Goal: Transaction & Acquisition: Obtain resource

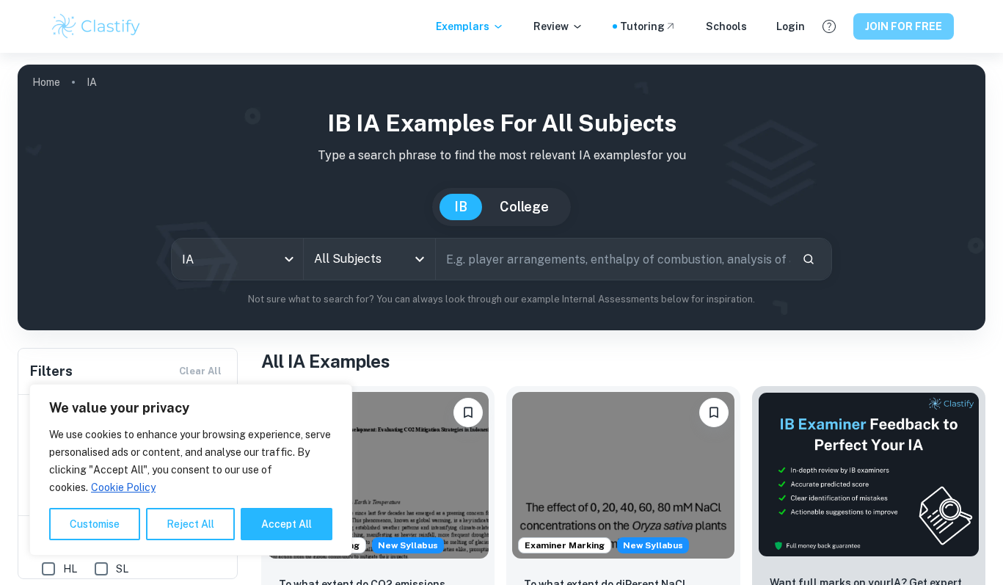
click at [893, 32] on button "JOIN FOR FREE" at bounding box center [904, 26] width 101 height 26
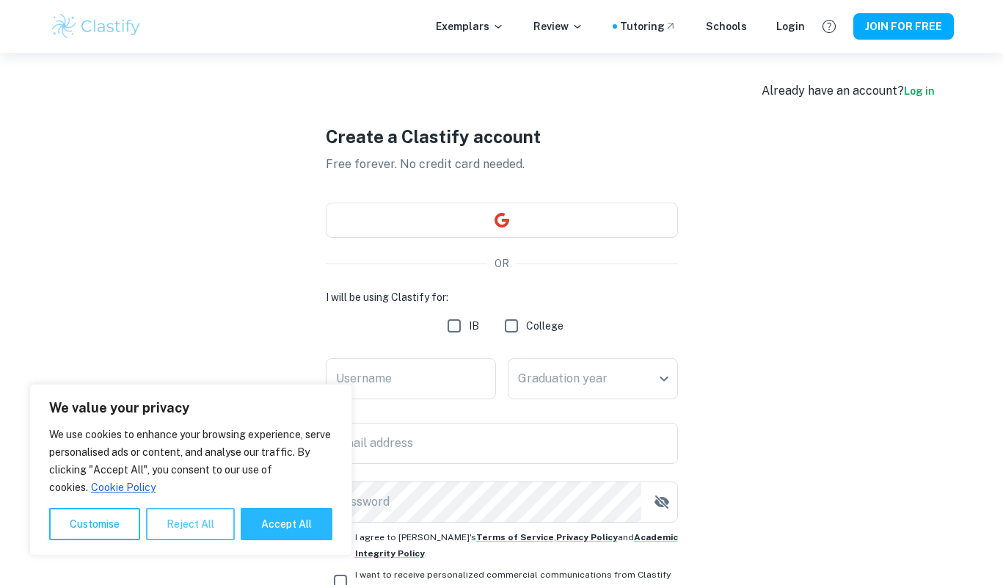
click at [212, 517] on button "Reject All" at bounding box center [190, 524] width 89 height 32
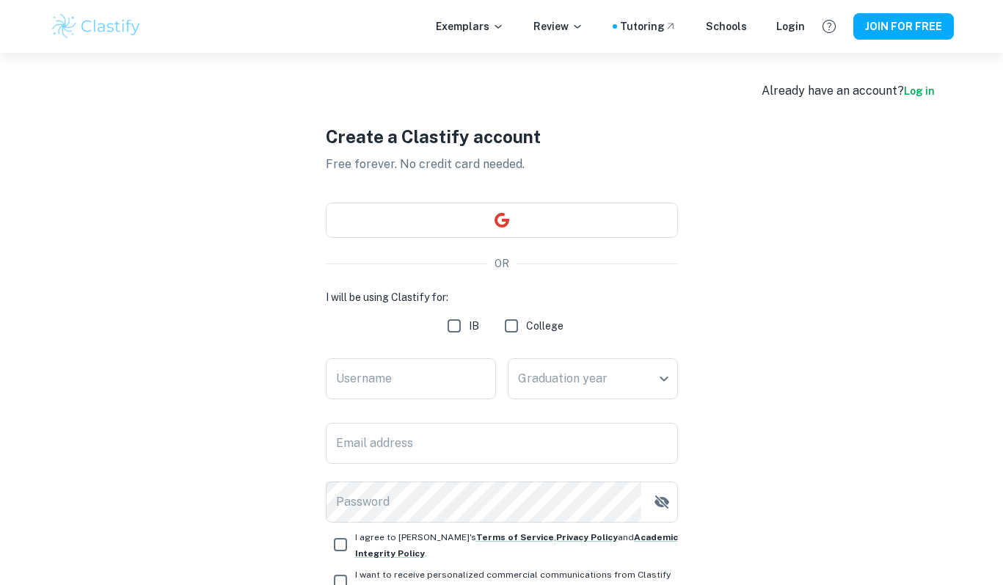
click at [448, 279] on div "Create a Clastify account Free forever. No credit card needed. OR I will be usi…" at bounding box center [502, 380] width 352 height 655
click at [483, 247] on div "Create a Clastify account Free forever. No credit card needed. OR I will be usi…" at bounding box center [502, 380] width 352 height 655
click at [544, 284] on div "Create a Clastify account Free forever. No credit card needed. OR I will be usi…" at bounding box center [502, 380] width 352 height 655
click at [454, 370] on input "Username" at bounding box center [411, 378] width 170 height 41
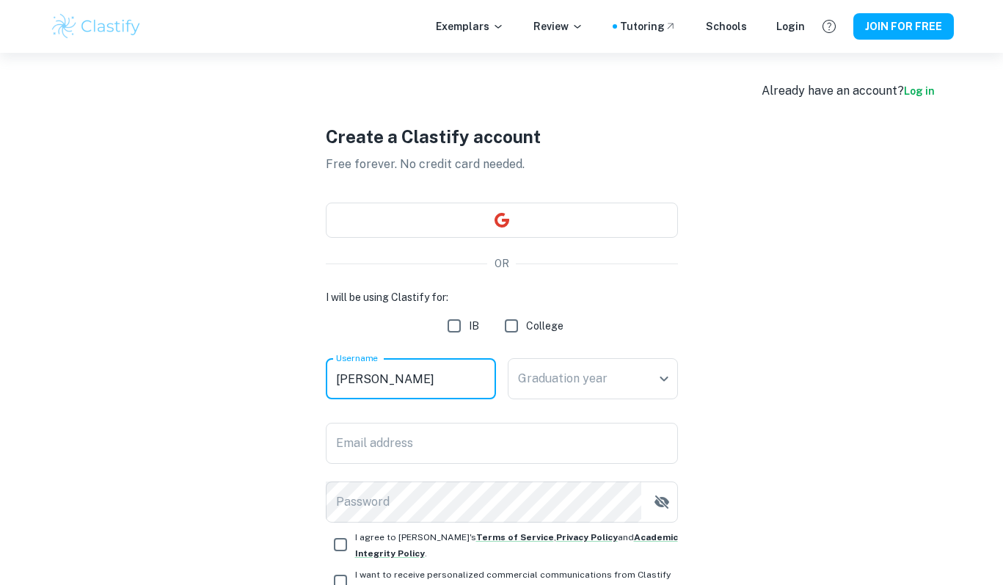
type input "[PERSON_NAME]"
click at [454, 329] on input "IB" at bounding box center [454, 325] width 29 height 29
checkbox input "true"
click at [658, 379] on body "We value your privacy We use cookies to enhance your browsing experience, serve…" at bounding box center [501, 345] width 1003 height 585
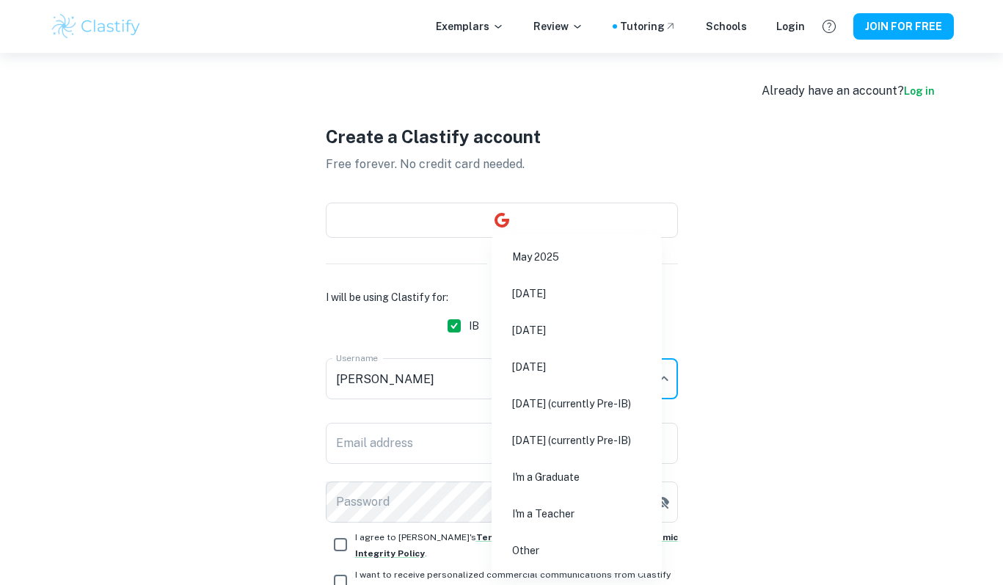
click at [644, 364] on li "[DATE]" at bounding box center [577, 367] width 159 height 34
type input "N26"
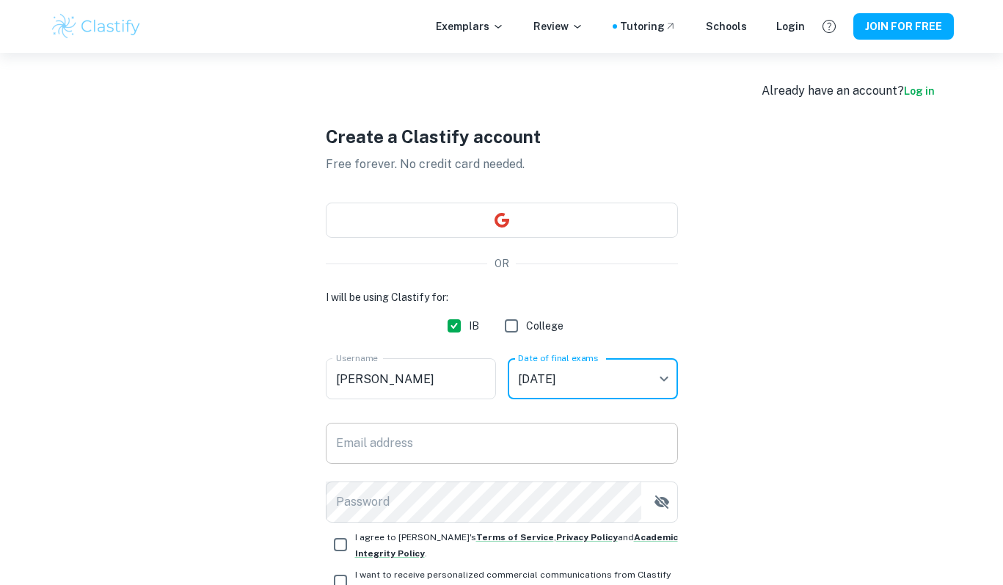
click at [373, 439] on div "Email address Email address" at bounding box center [502, 443] width 352 height 41
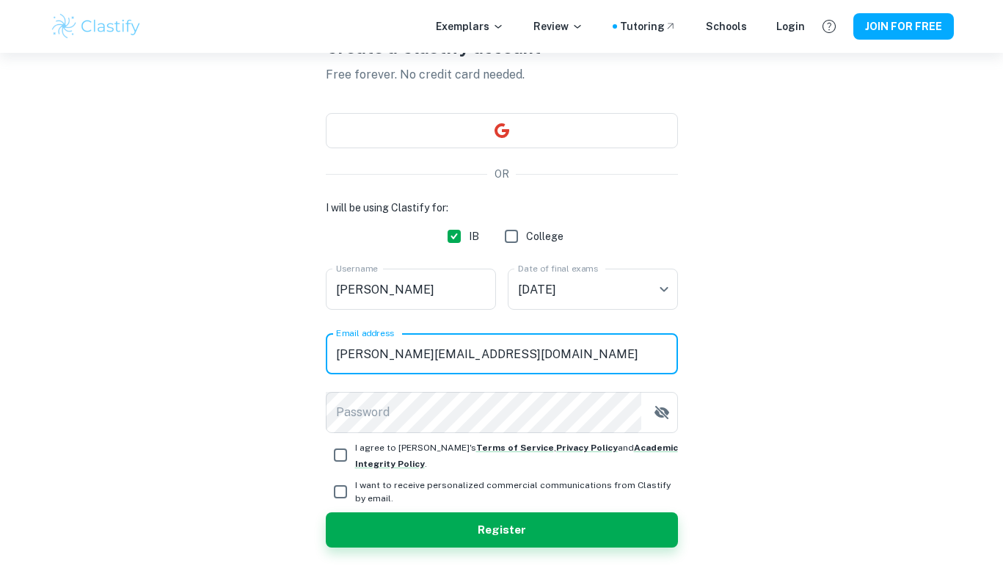
scroll to position [103, 0]
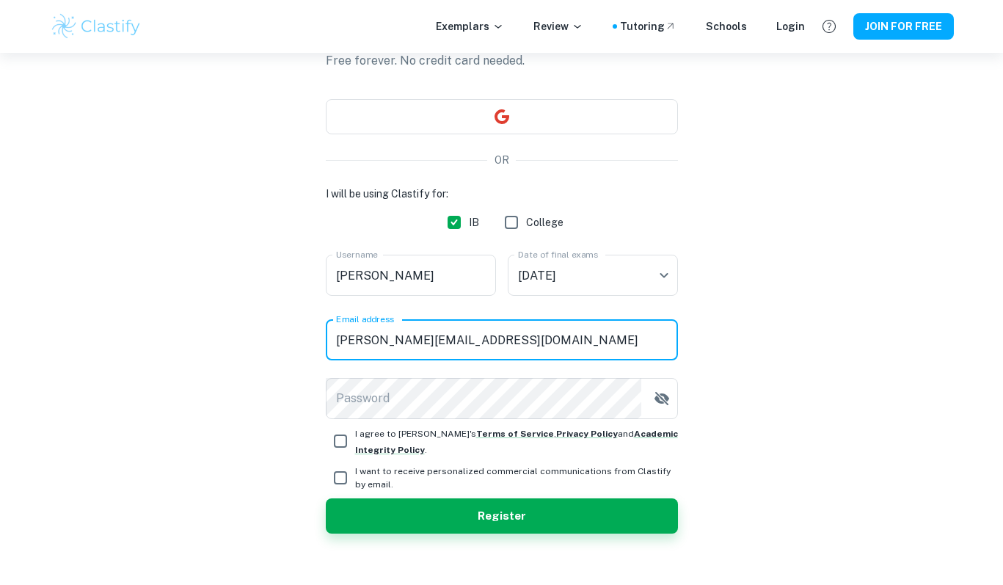
type input "[PERSON_NAME][EMAIL_ADDRESS][DOMAIN_NAME]"
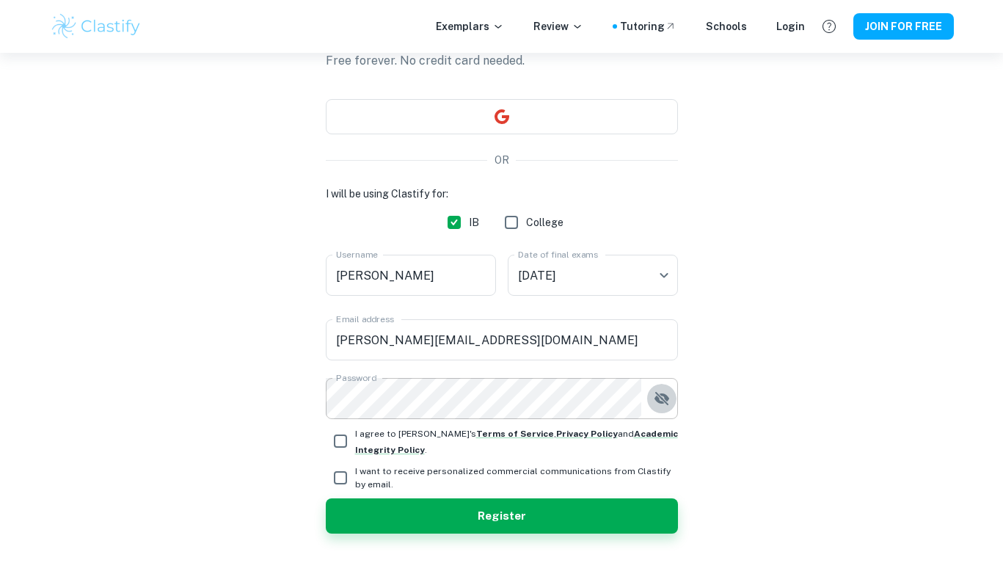
click at [661, 397] on icon "button" at bounding box center [662, 399] width 18 height 18
click at [338, 446] on input "I agree to [PERSON_NAME]'s Terms of Service , Privacy Policy and Academic Integ…" at bounding box center [340, 440] width 29 height 29
checkbox input "true"
click at [517, 523] on button "Register" at bounding box center [502, 515] width 352 height 35
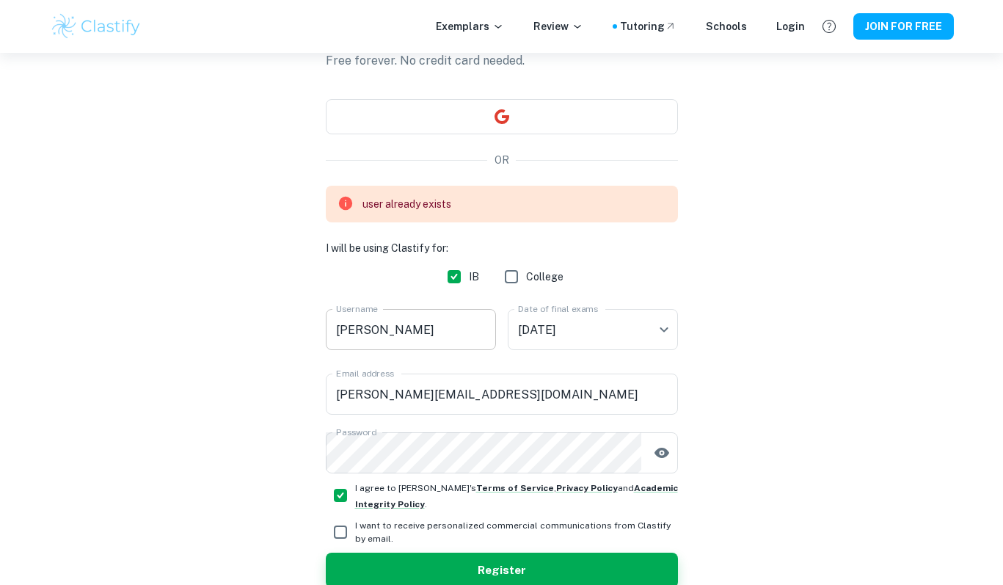
click at [363, 335] on input "[PERSON_NAME]" at bounding box center [411, 329] width 170 height 41
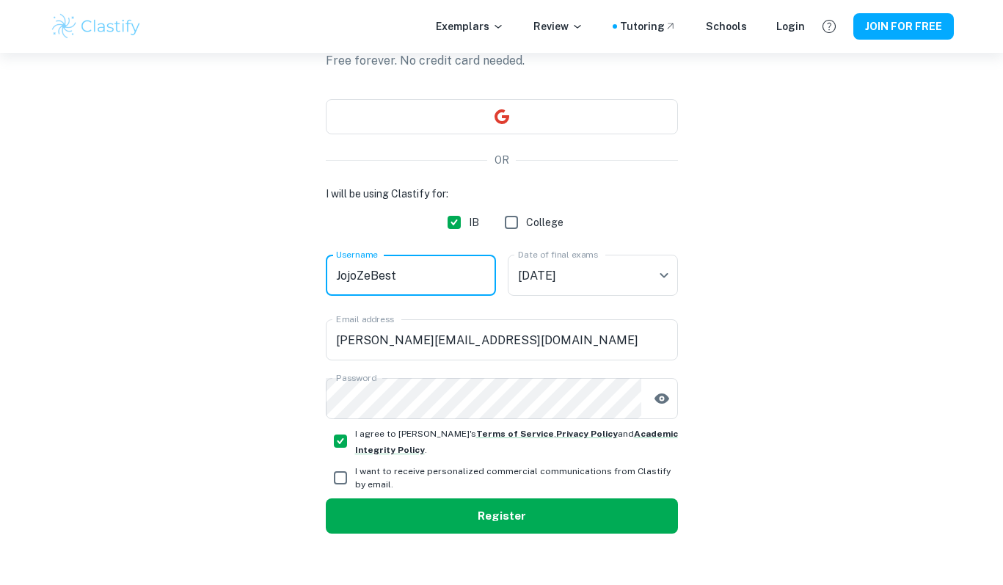
type input "JojoZeBest"
click at [496, 518] on button "Register" at bounding box center [502, 515] width 352 height 35
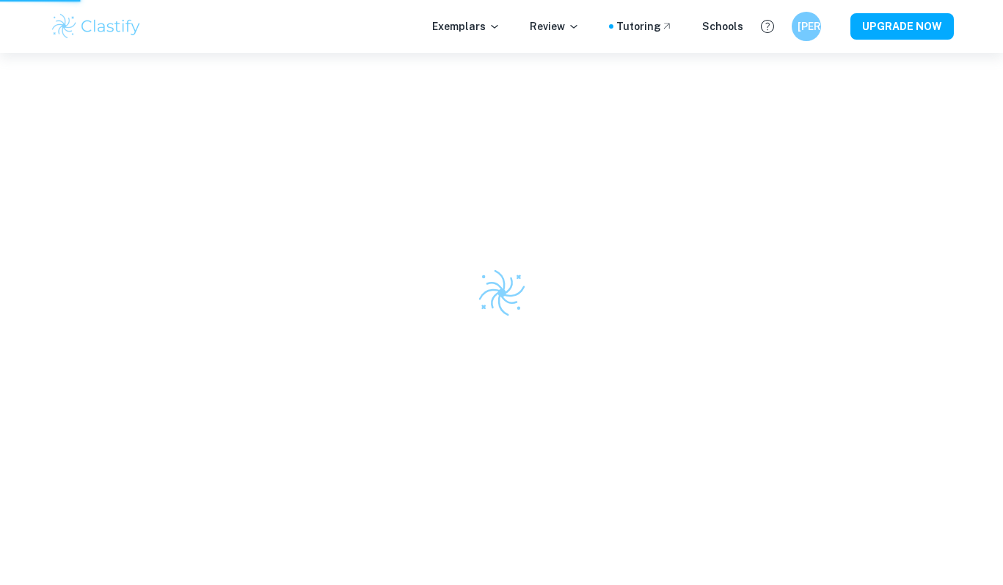
scroll to position [53, 0]
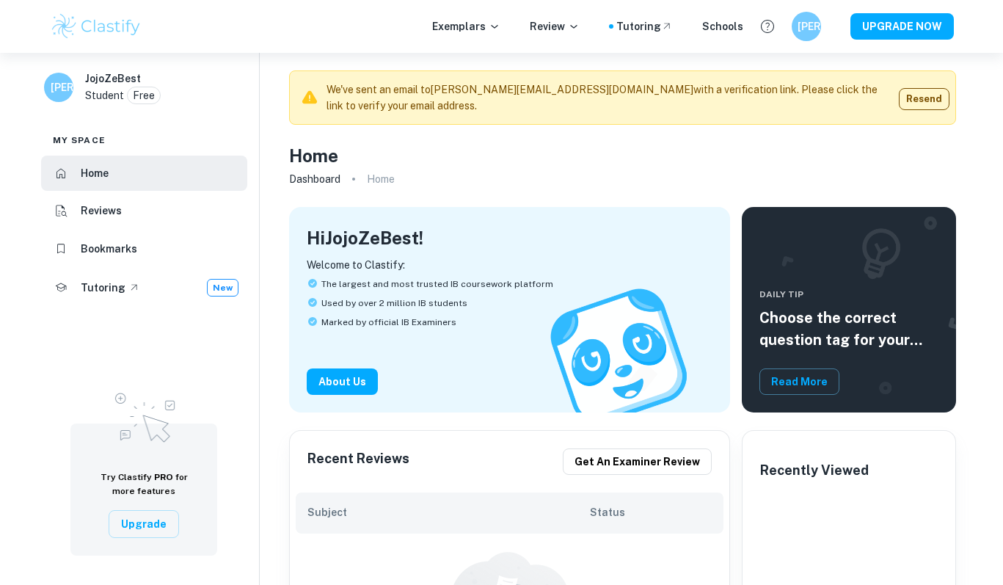
click at [384, 178] on p "Home" at bounding box center [381, 179] width 28 height 16
click at [308, 178] on link "Dashboard" at bounding box center [314, 179] width 51 height 21
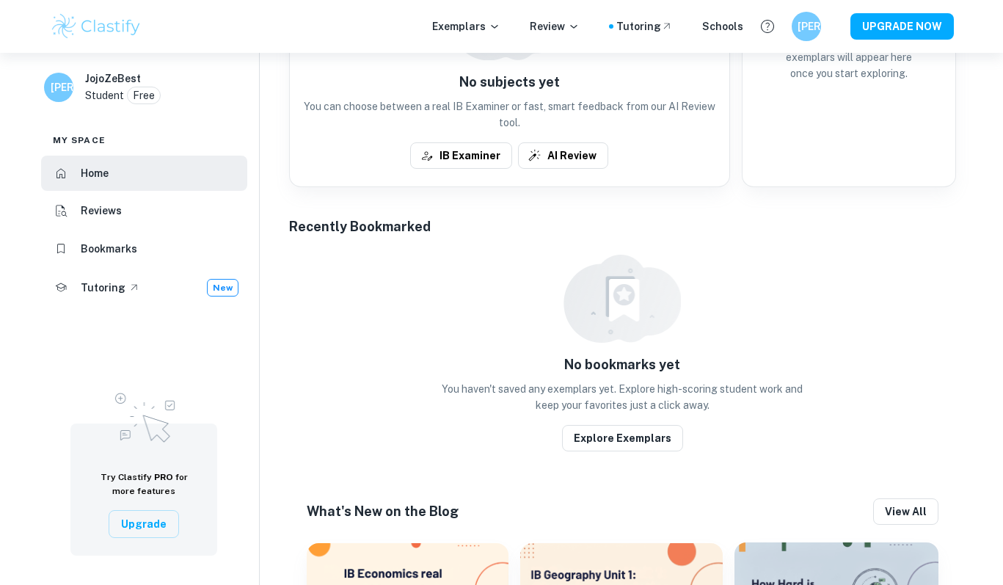
scroll to position [582, 0]
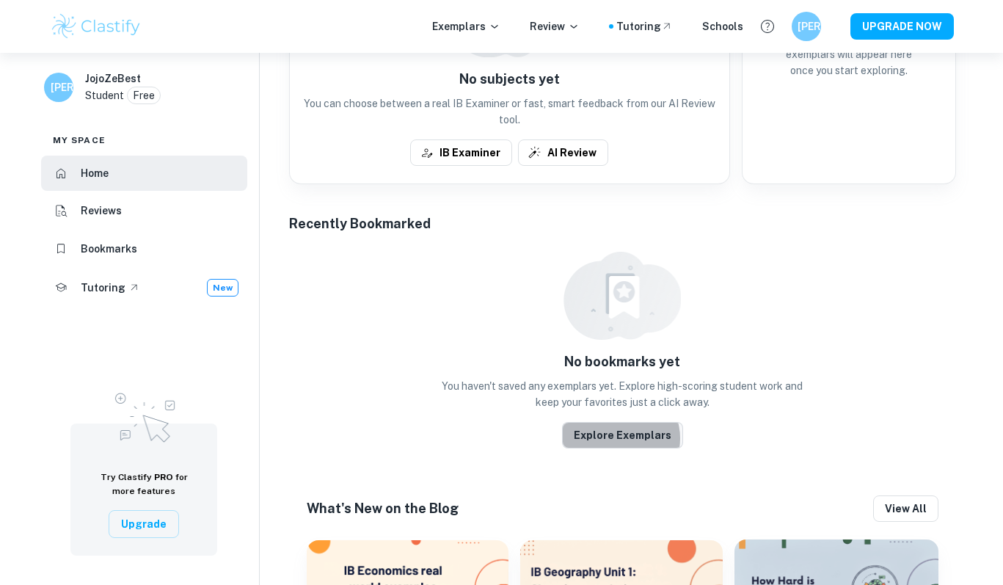
click at [622, 438] on button "Explore Exemplars" at bounding box center [622, 435] width 121 height 26
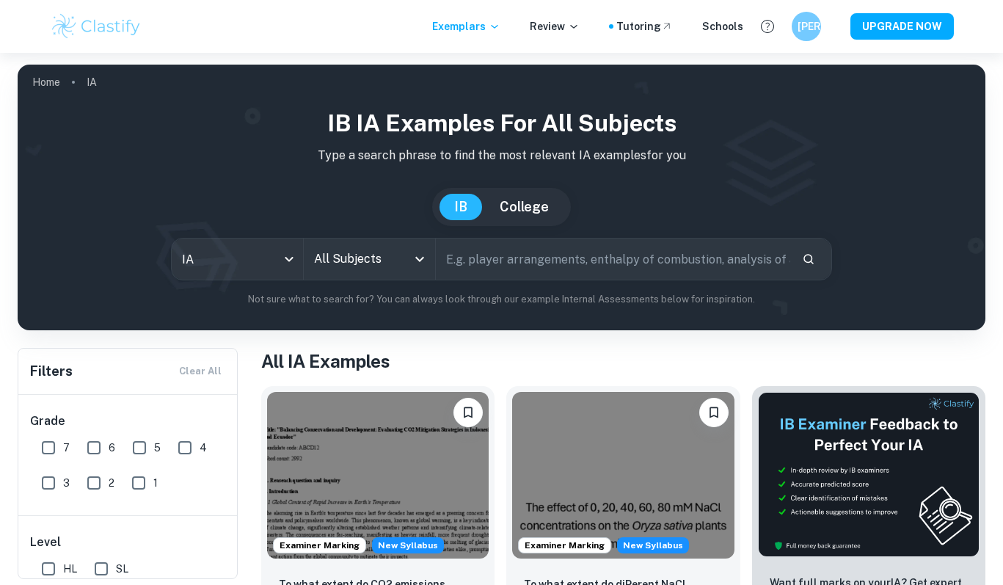
click at [460, 259] on input "text" at bounding box center [613, 259] width 355 height 41
type input "tik tok subscribers in Russia maths ia"
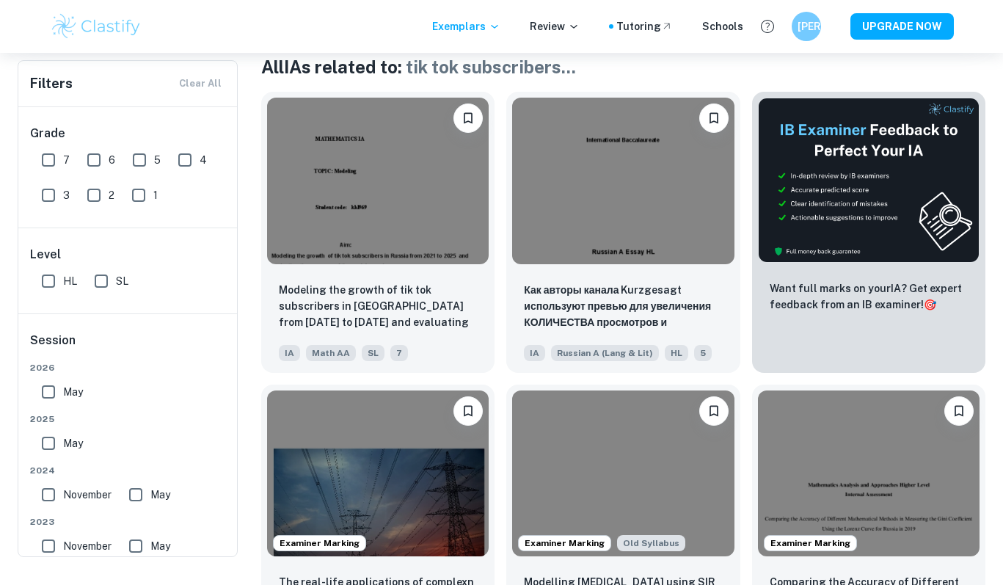
scroll to position [266, 0]
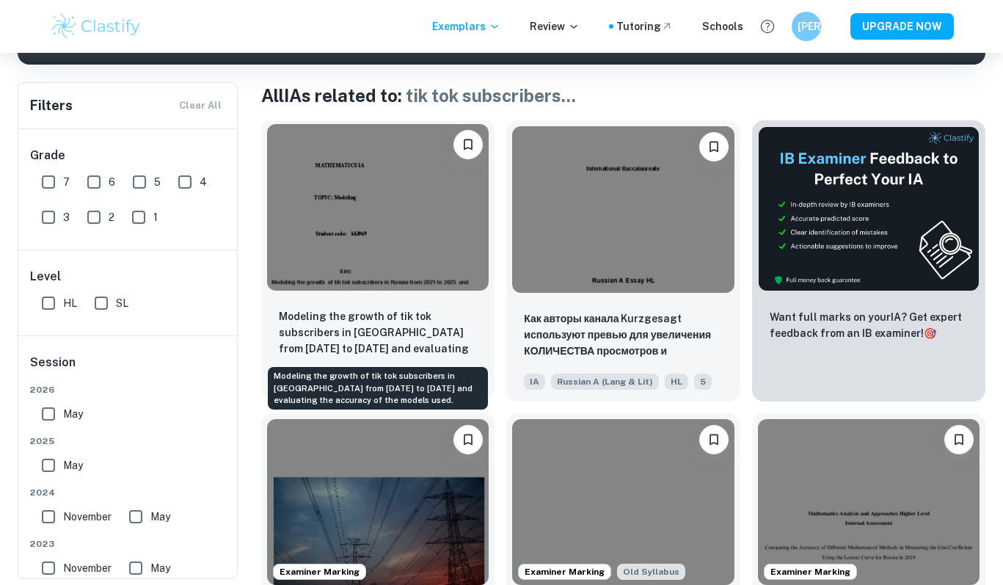
click at [375, 320] on p "Modeling the growth of tik tok subscribers in Russia from 2021 to 2025 and eval…" at bounding box center [378, 333] width 198 height 50
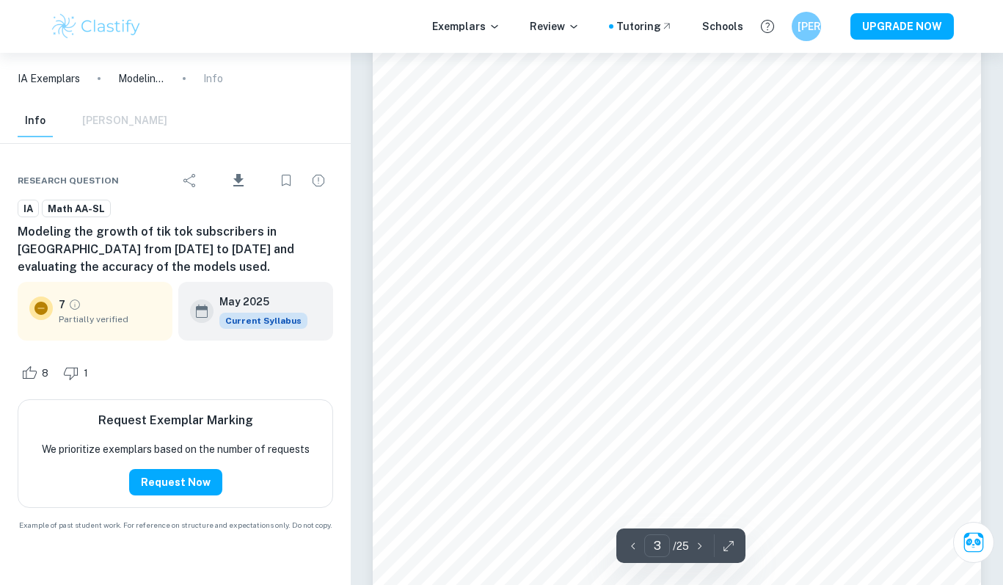
scroll to position [1891, 0]
type input "4"
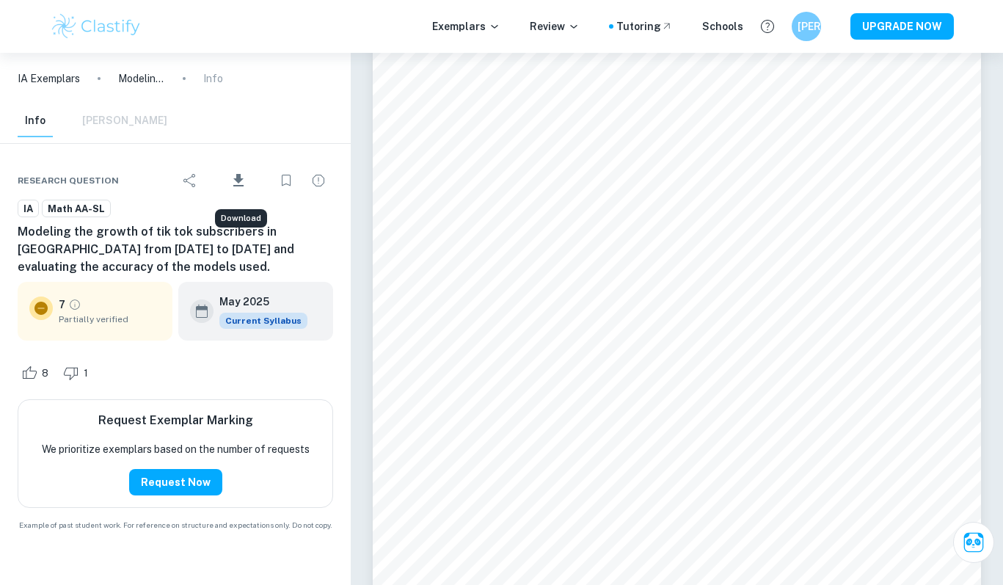
click at [240, 178] on icon "Download" at bounding box center [238, 180] width 10 height 12
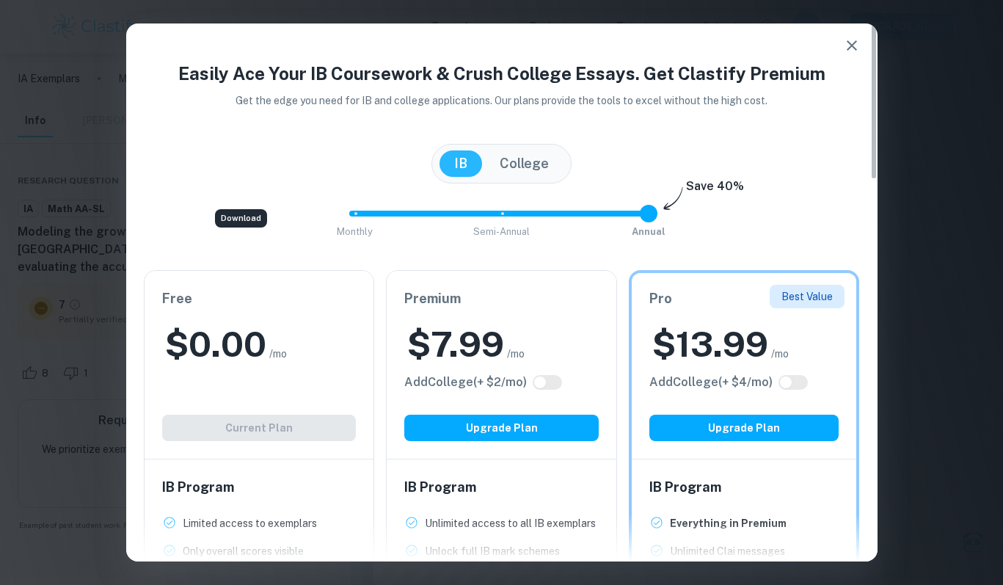
scroll to position [0, 0]
click at [849, 44] on icon "button" at bounding box center [852, 46] width 18 height 18
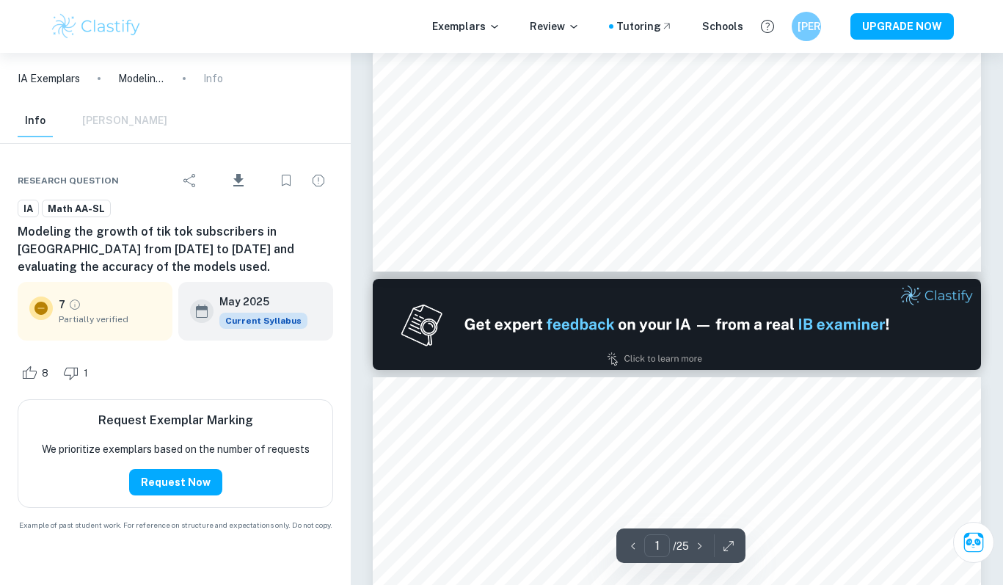
scroll to position [581, 0]
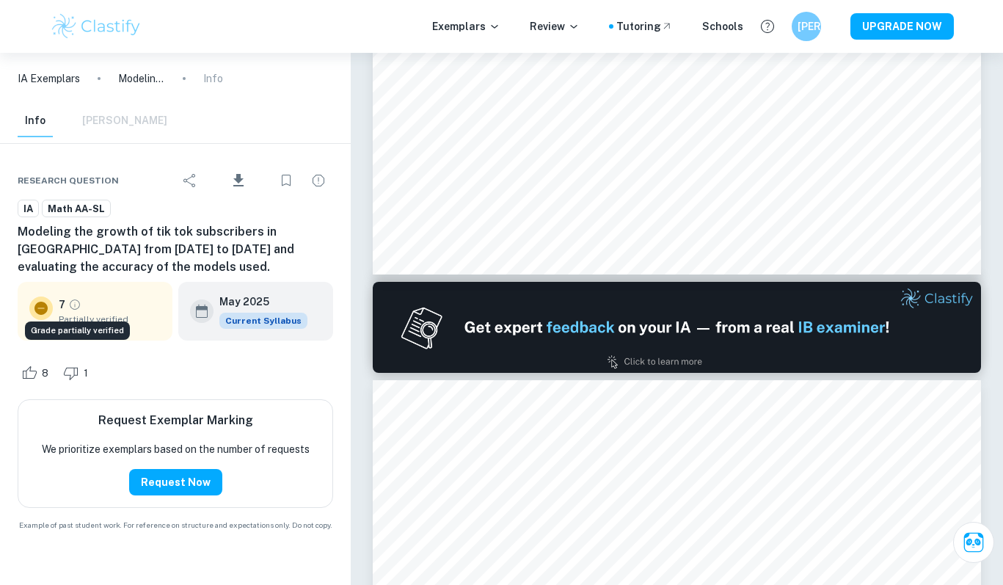
click at [74, 305] on icon "Grade partially verified" at bounding box center [74, 304] width 13 height 13
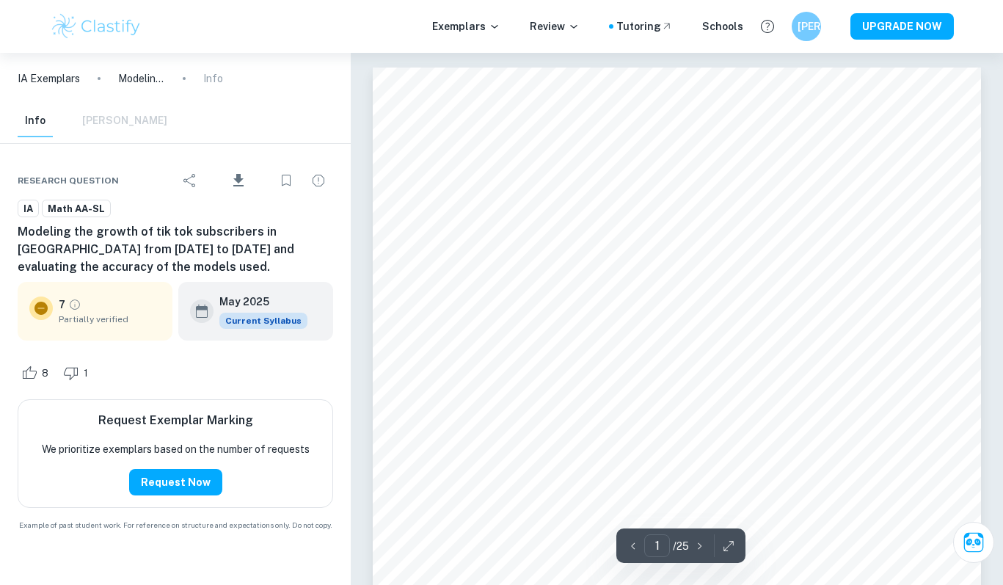
scroll to position [0, 0]
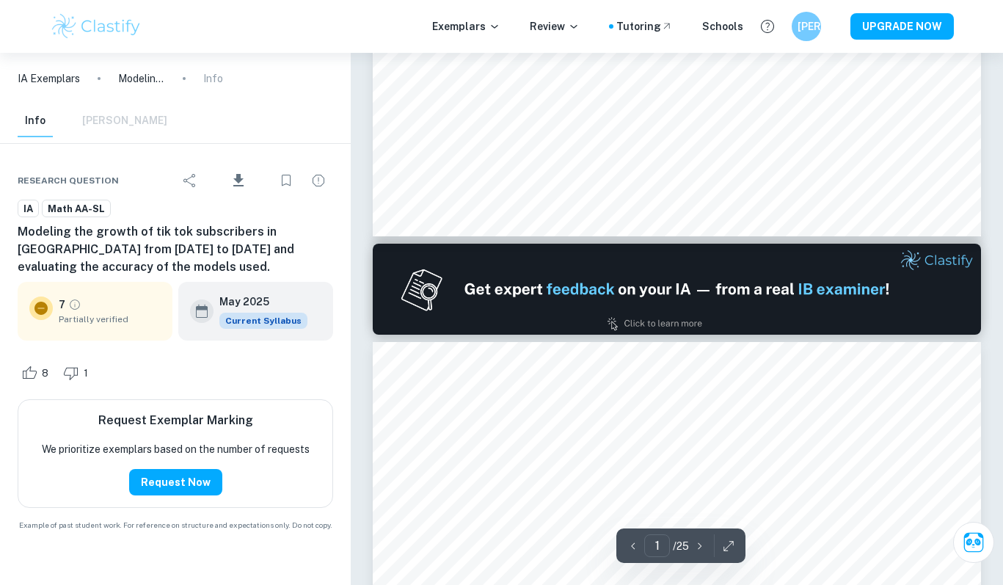
type input "2"
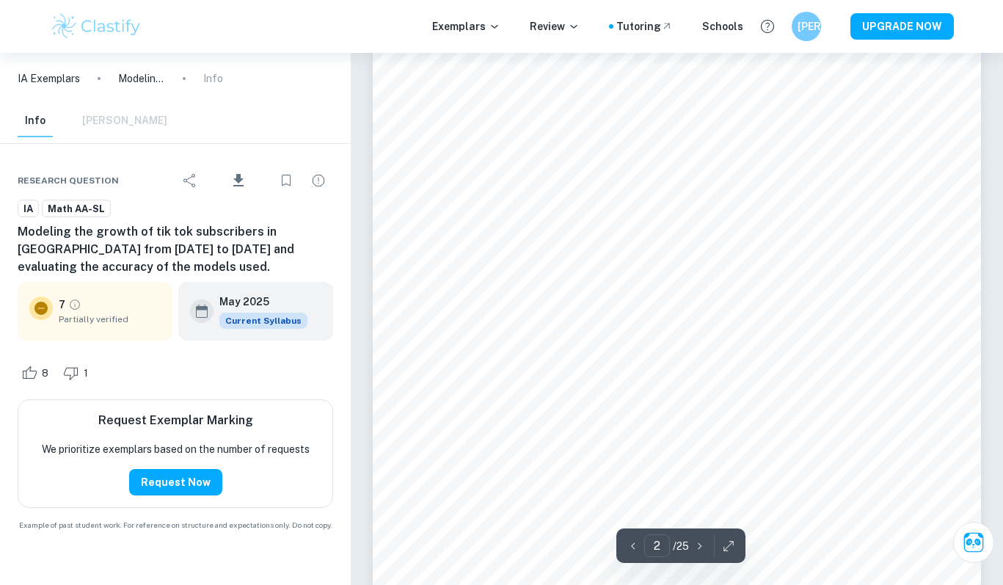
scroll to position [956, 0]
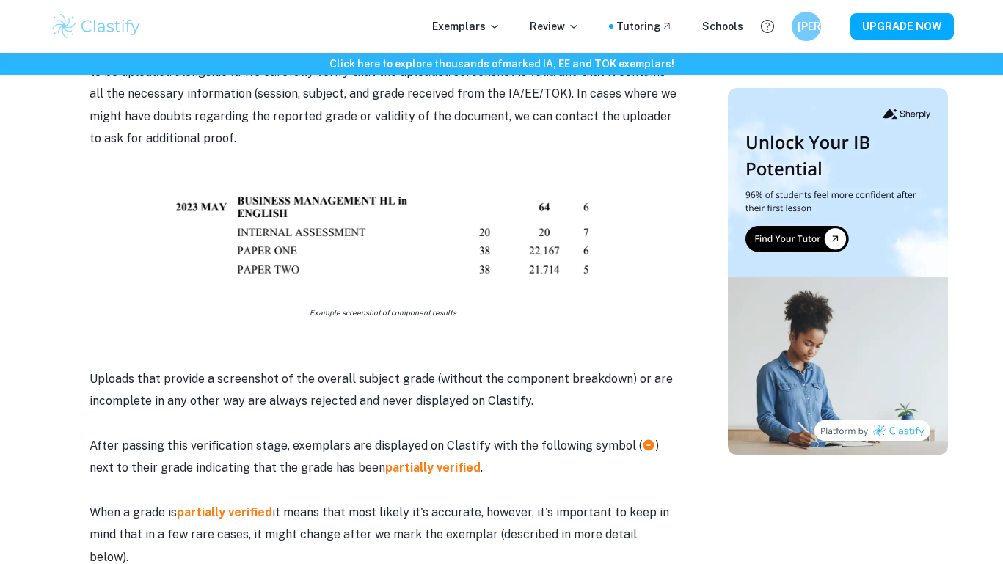
scroll to position [793, 0]
